Goal: Task Accomplishment & Management: Manage account settings

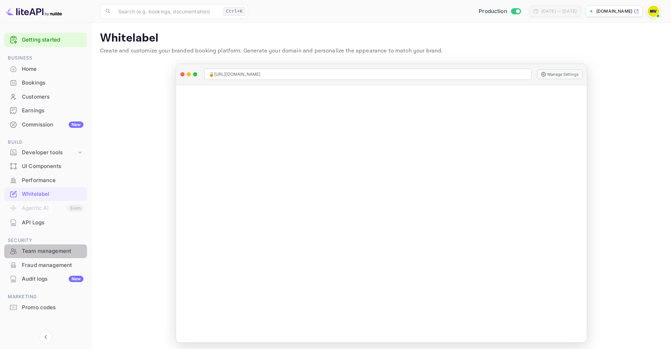
click at [52, 250] on div "Team management" at bounding box center [53, 251] width 62 height 8
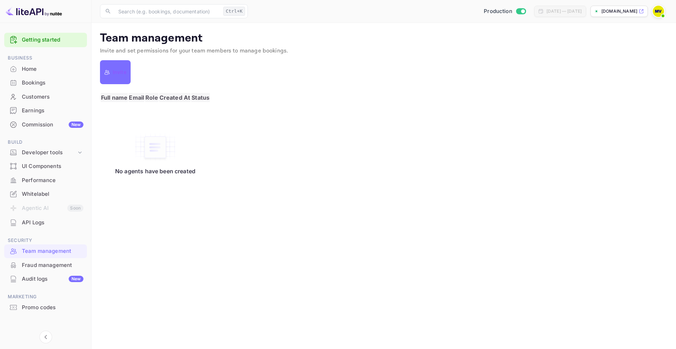
click at [119, 73] on p "Invite" at bounding box center [120, 72] width 14 height 8
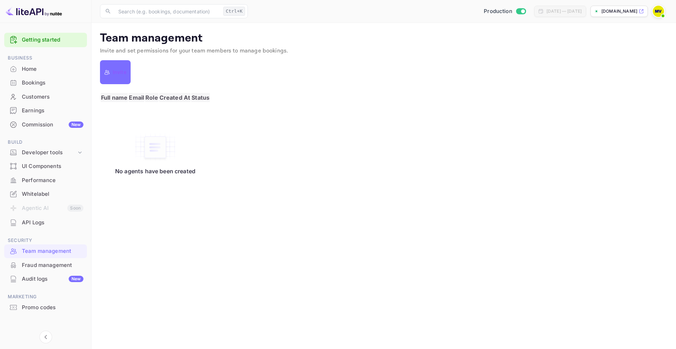
click at [41, 222] on div "API Logs" at bounding box center [53, 223] width 62 height 8
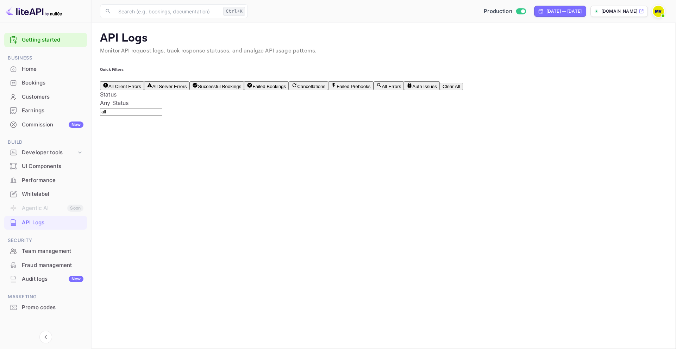
click at [42, 209] on li "Agentic AI Soon" at bounding box center [45, 208] width 83 height 15
click at [41, 309] on div "Promo codes" at bounding box center [53, 308] width 62 height 8
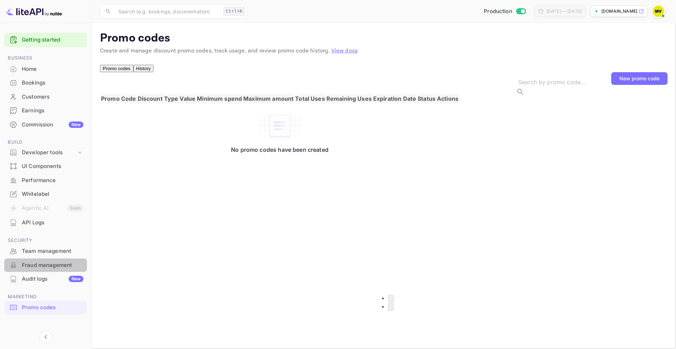
click at [47, 265] on div "Fraud management" at bounding box center [53, 265] width 62 height 8
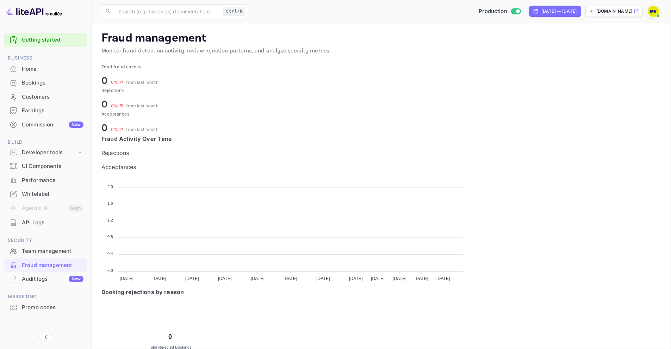
scroll to position [140, 256]
click at [44, 251] on div "Team management" at bounding box center [53, 251] width 62 height 8
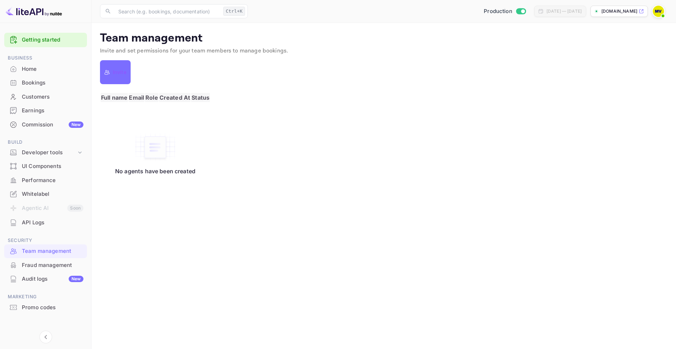
click at [42, 168] on div "UI Components" at bounding box center [53, 166] width 62 height 8
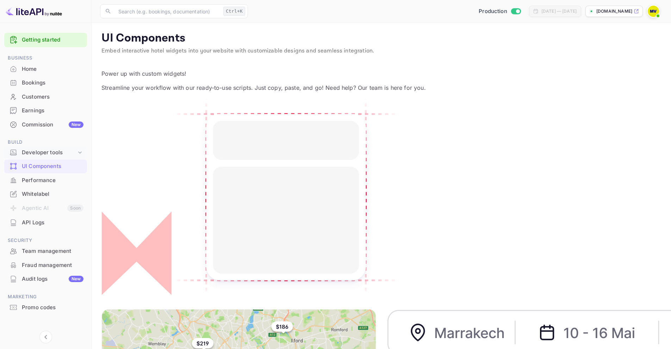
click at [51, 151] on div "Developer tools" at bounding box center [49, 153] width 55 height 8
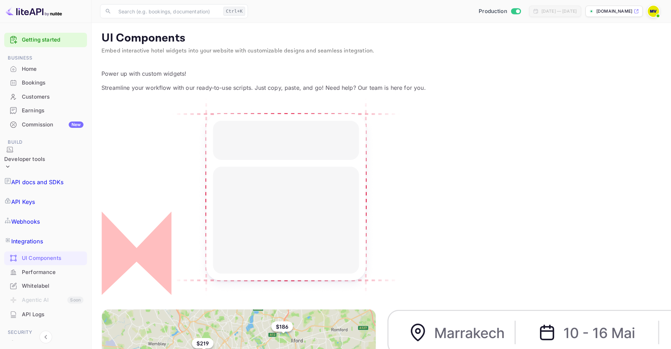
click at [43, 237] on p "Integrations" at bounding box center [27, 241] width 32 height 8
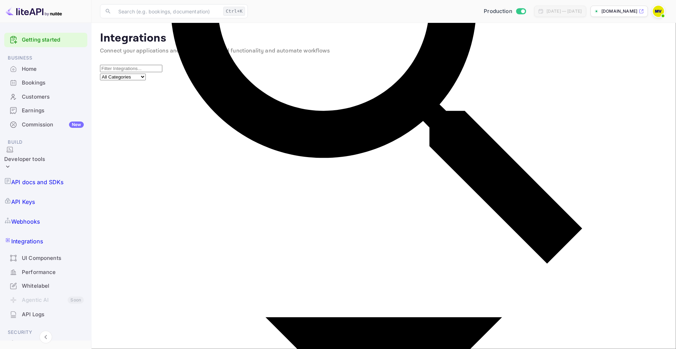
click at [40, 268] on div "Performance" at bounding box center [53, 272] width 62 height 8
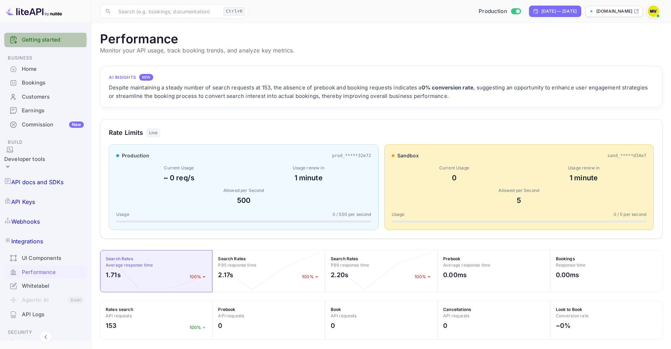
click at [33, 40] on link "Getting started" at bounding box center [53, 40] width 62 height 8
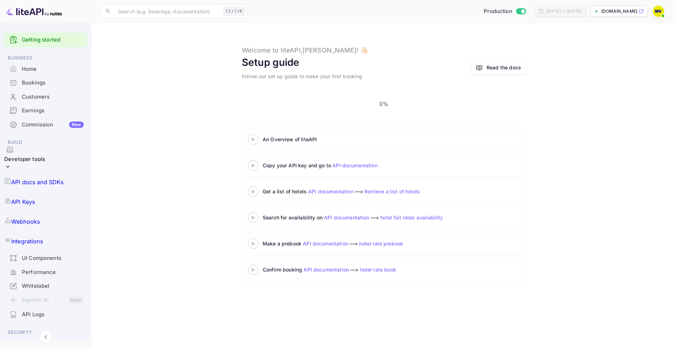
click at [38, 282] on div "Whitelabel" at bounding box center [53, 286] width 62 height 8
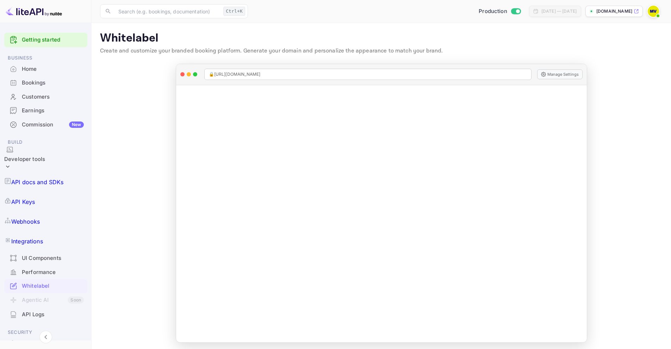
scroll to position [48, 0]
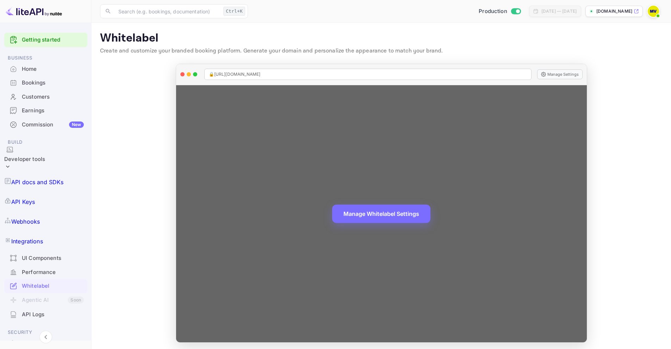
click at [239, 94] on div "Manage Whitelabel Settings" at bounding box center [381, 214] width 411 height 258
click at [358, 213] on button "Manage Whitelabel Settings" at bounding box center [381, 213] width 98 height 18
click at [373, 217] on button "Manage Whitelabel Settings" at bounding box center [381, 213] width 98 height 18
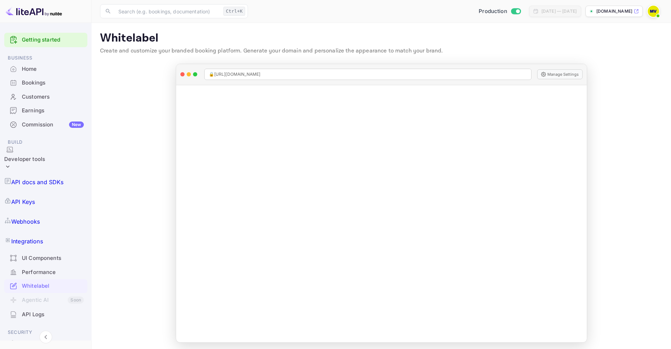
click at [655, 13] on img at bounding box center [653, 11] width 11 height 11
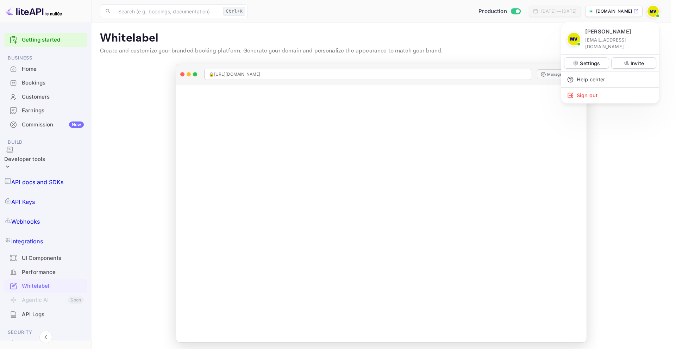
click at [615, 155] on div at bounding box center [338, 174] width 676 height 349
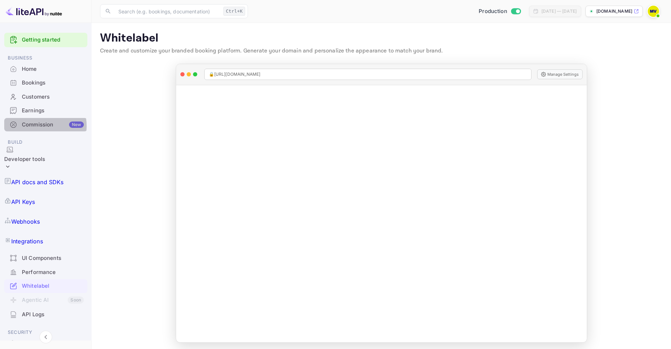
click at [39, 121] on div "Commission New" at bounding box center [53, 125] width 62 height 8
